Goal: Information Seeking & Learning: Learn about a topic

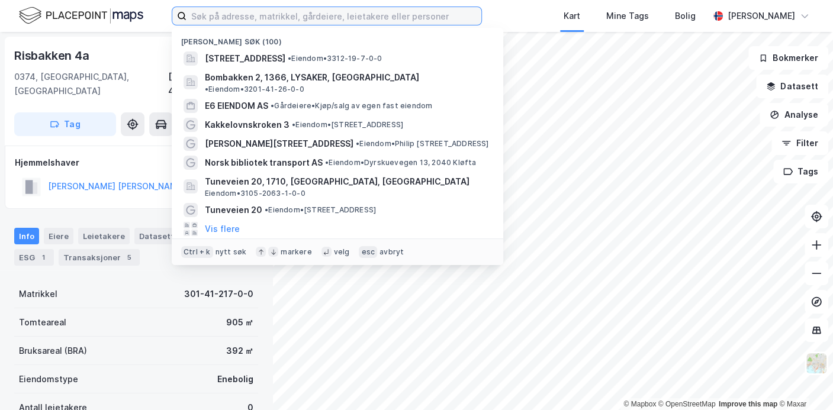
click at [225, 15] on input at bounding box center [334, 16] width 295 height 18
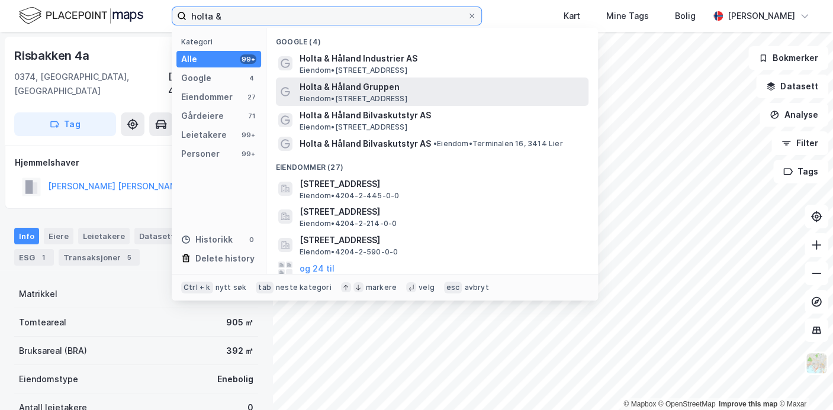
type input "holta &"
click at [336, 81] on span "Holta & Håland Gruppen" at bounding box center [442, 87] width 284 height 14
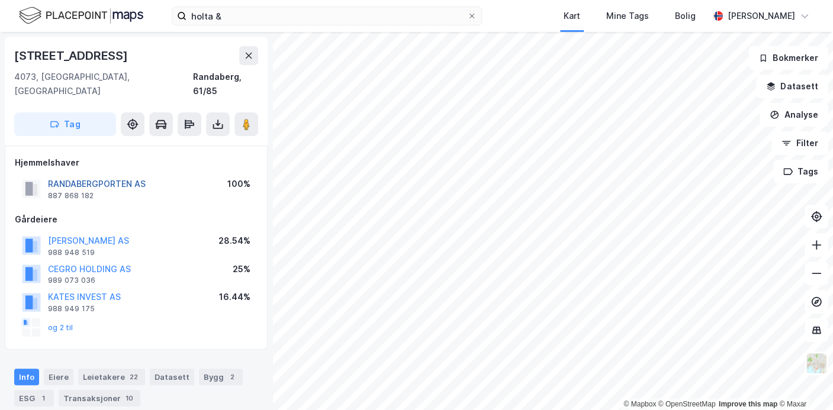
click at [0, 0] on button "RANDABERGPORTEN AS" at bounding box center [0, 0] width 0 height 0
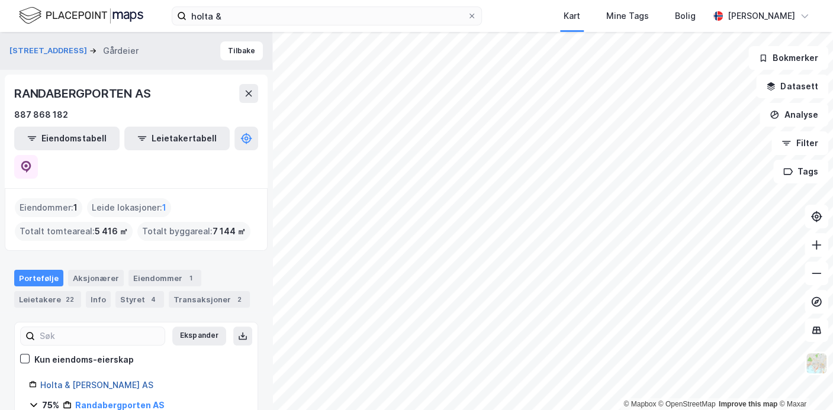
click at [122, 380] on link "Holta & [PERSON_NAME] AS" at bounding box center [96, 385] width 113 height 10
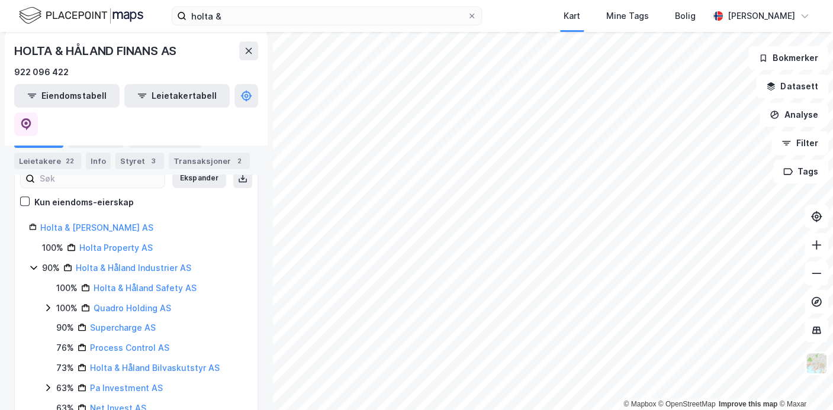
scroll to position [243, 0]
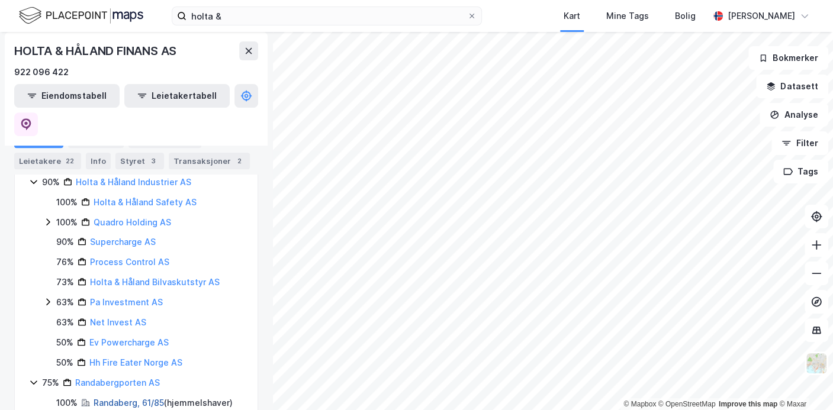
click at [117, 398] on link "Randaberg, 61/85" at bounding box center [129, 403] width 70 height 10
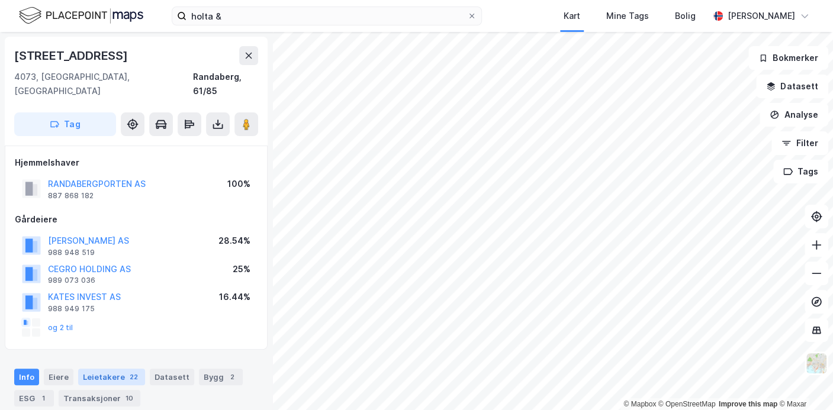
click at [110, 369] on div "Leietakere 22" at bounding box center [111, 377] width 67 height 17
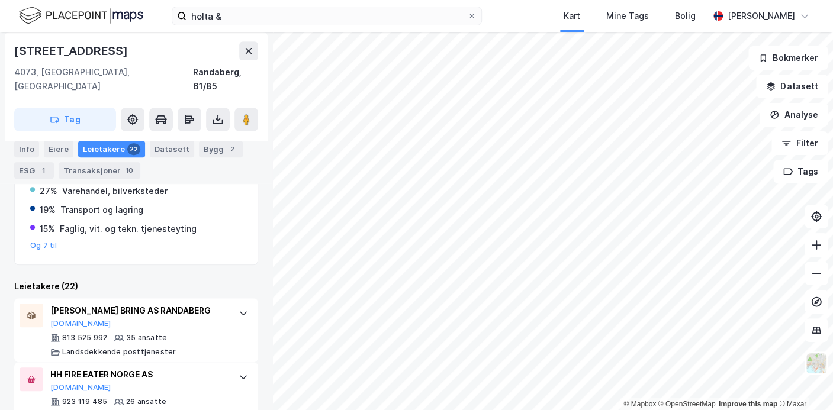
scroll to position [338, 0]
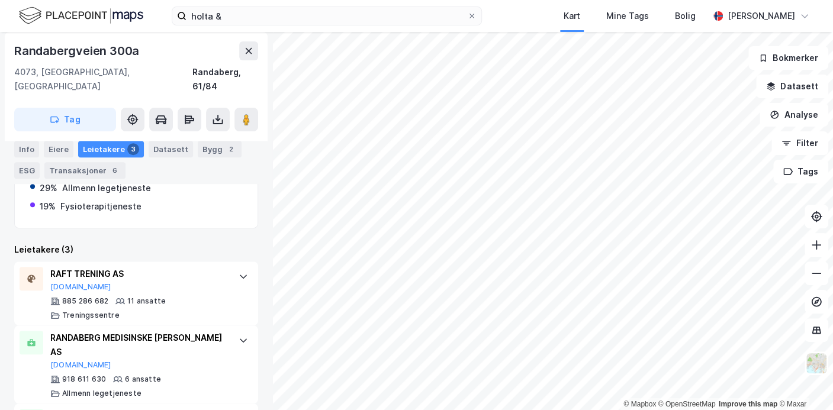
scroll to position [223, 0]
click at [36, 149] on div "Info" at bounding box center [26, 149] width 25 height 17
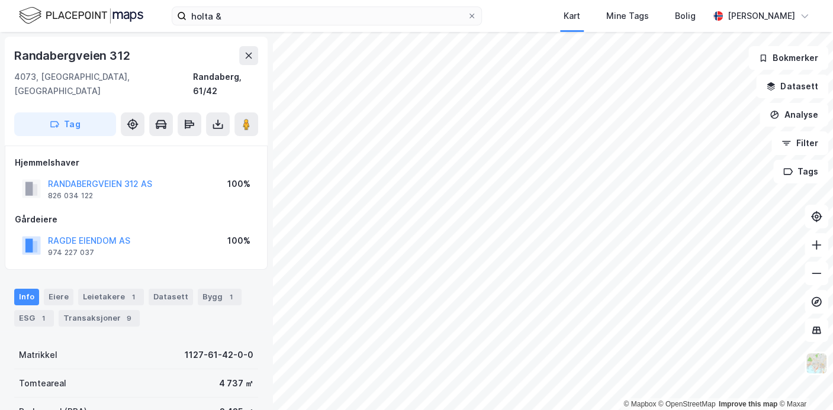
scroll to position [20, 0]
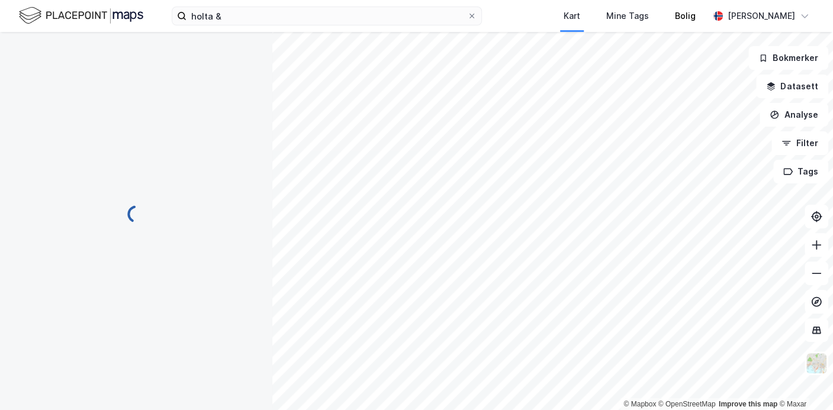
scroll to position [20, 0]
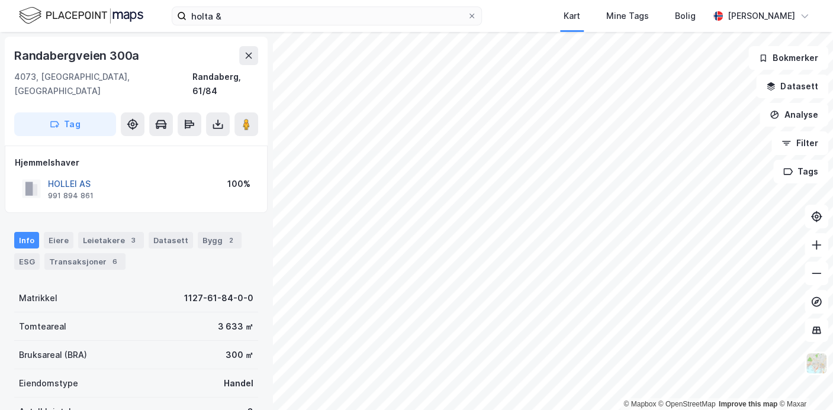
click at [0, 0] on button "HOLLEI AS" at bounding box center [0, 0] width 0 height 0
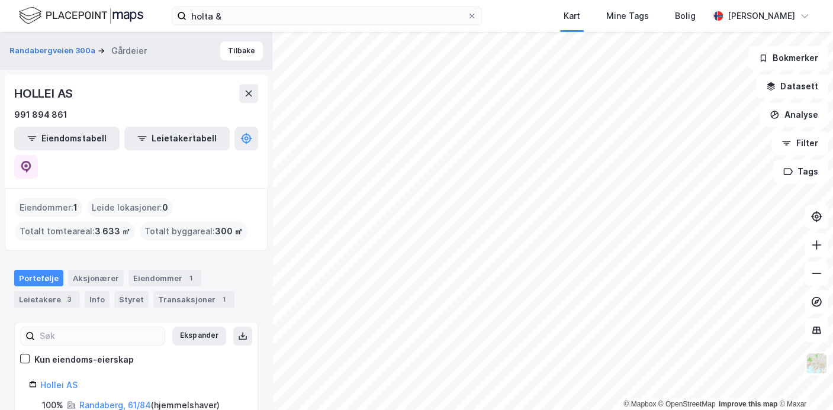
scroll to position [2, 0]
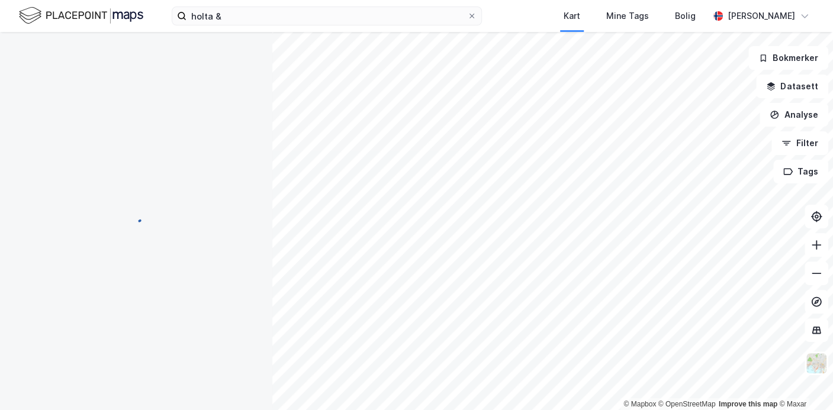
scroll to position [8, 0]
